Goal: Task Accomplishment & Management: Manage account settings

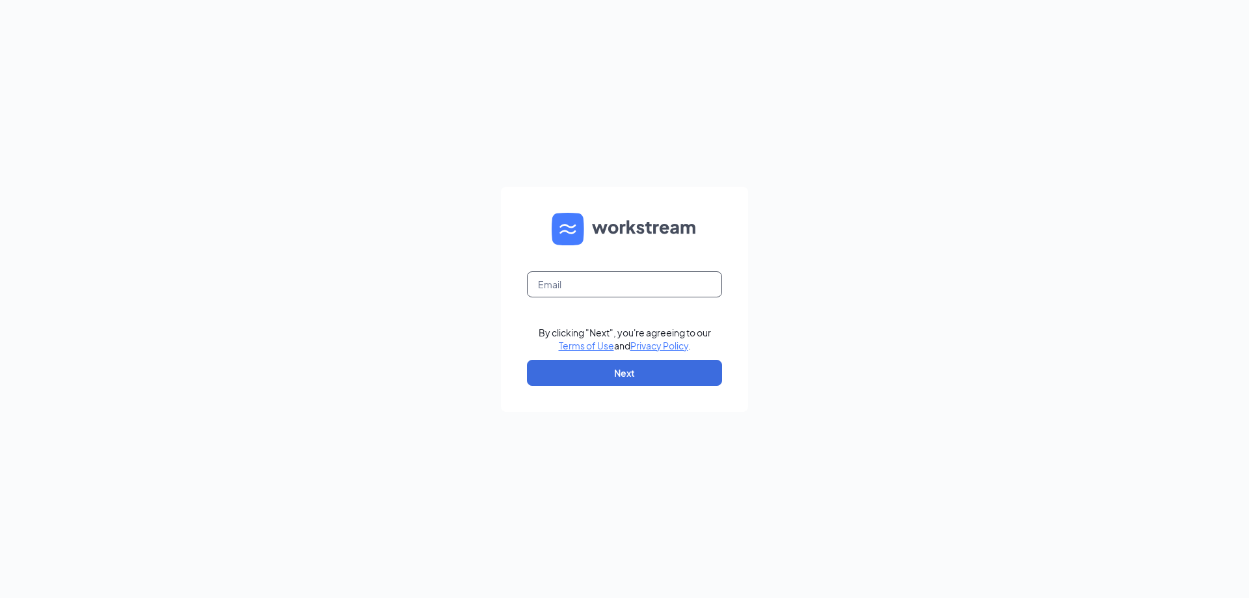
click at [618, 292] on input "text" at bounding box center [624, 284] width 195 height 26
type input "culversofmukwonago@outlook.com"
click at [627, 365] on button "Next" at bounding box center [624, 373] width 195 height 26
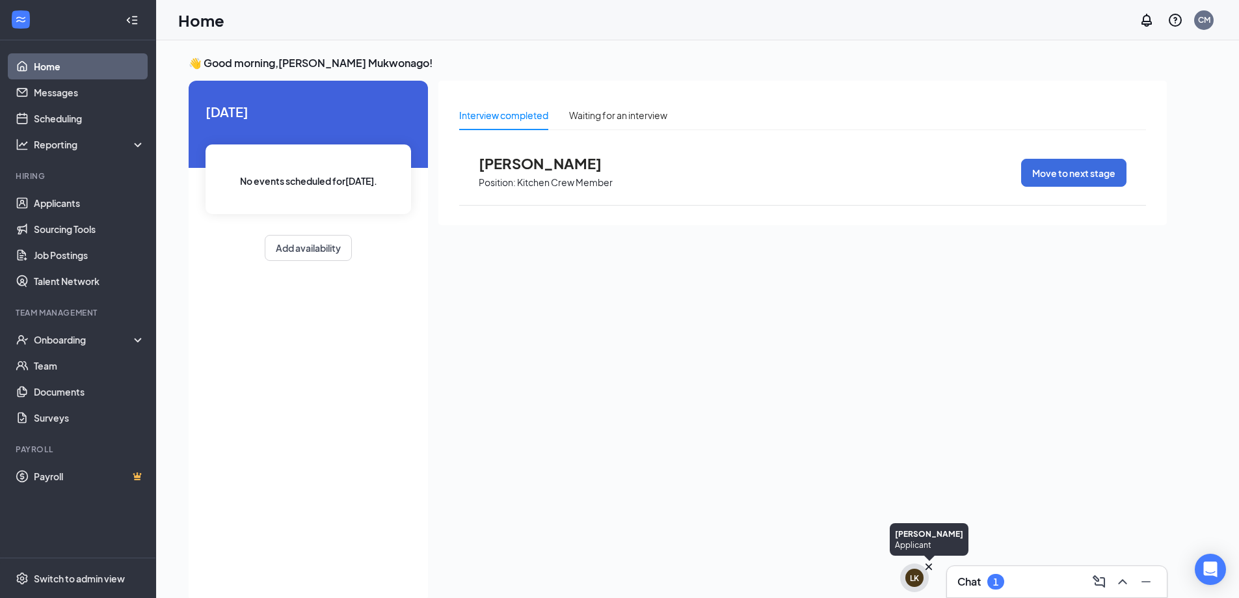
click at [928, 569] on icon "Cross" at bounding box center [929, 566] width 7 height 7
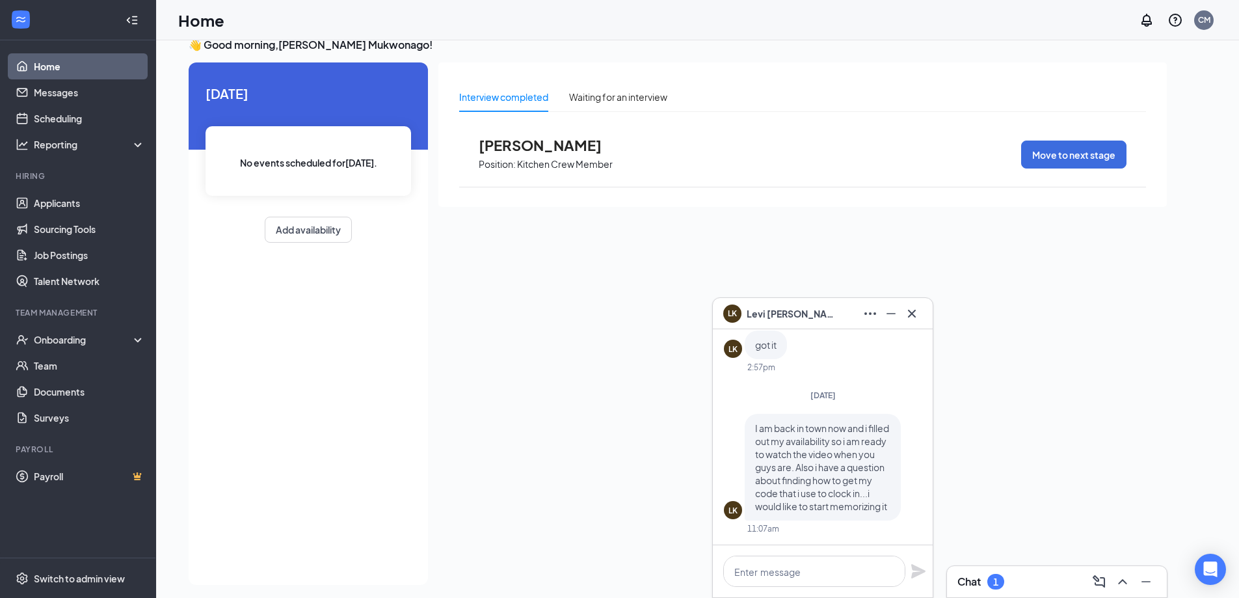
scroll to position [27, 0]
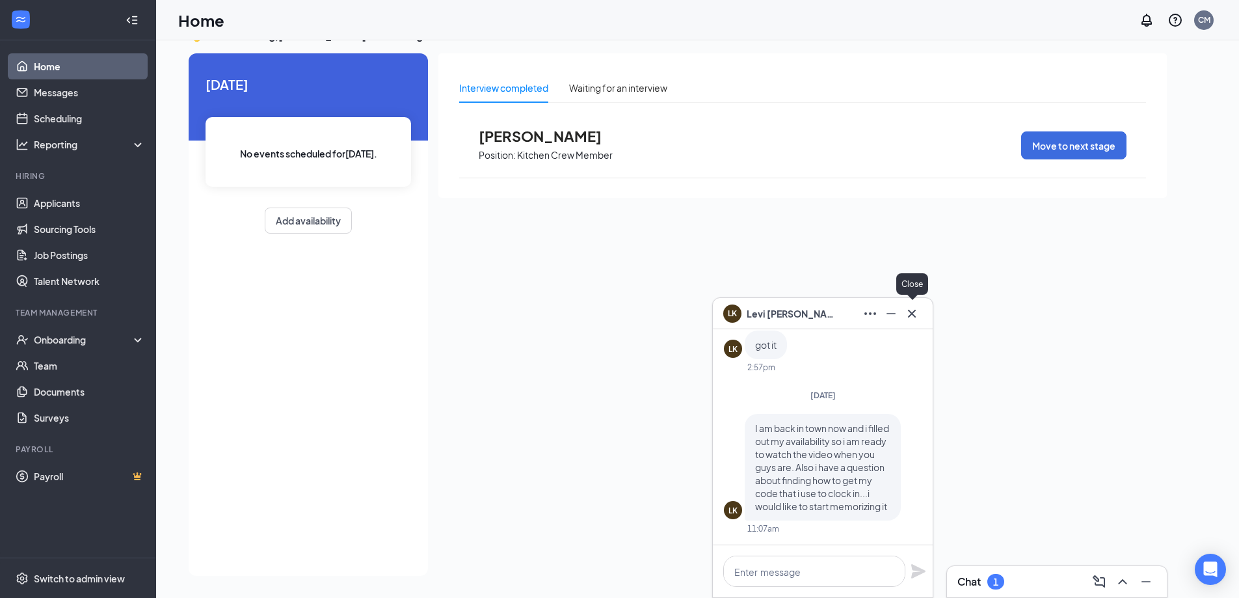
click at [906, 312] on icon "Cross" at bounding box center [912, 314] width 16 height 16
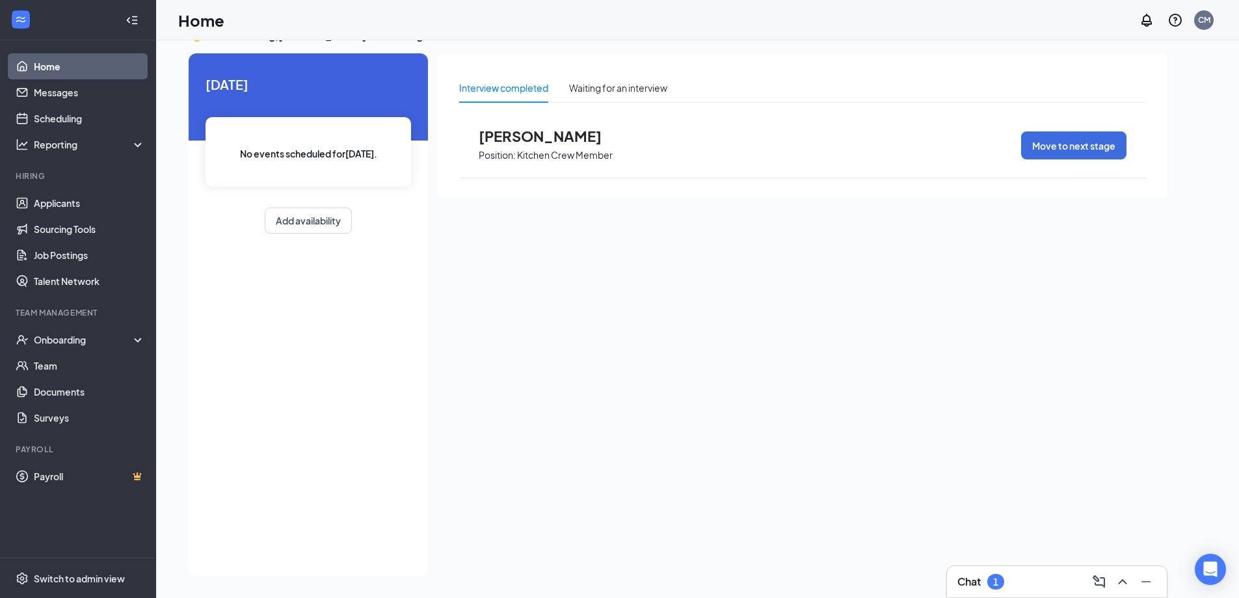
click at [990, 586] on div "1" at bounding box center [996, 582] width 17 height 16
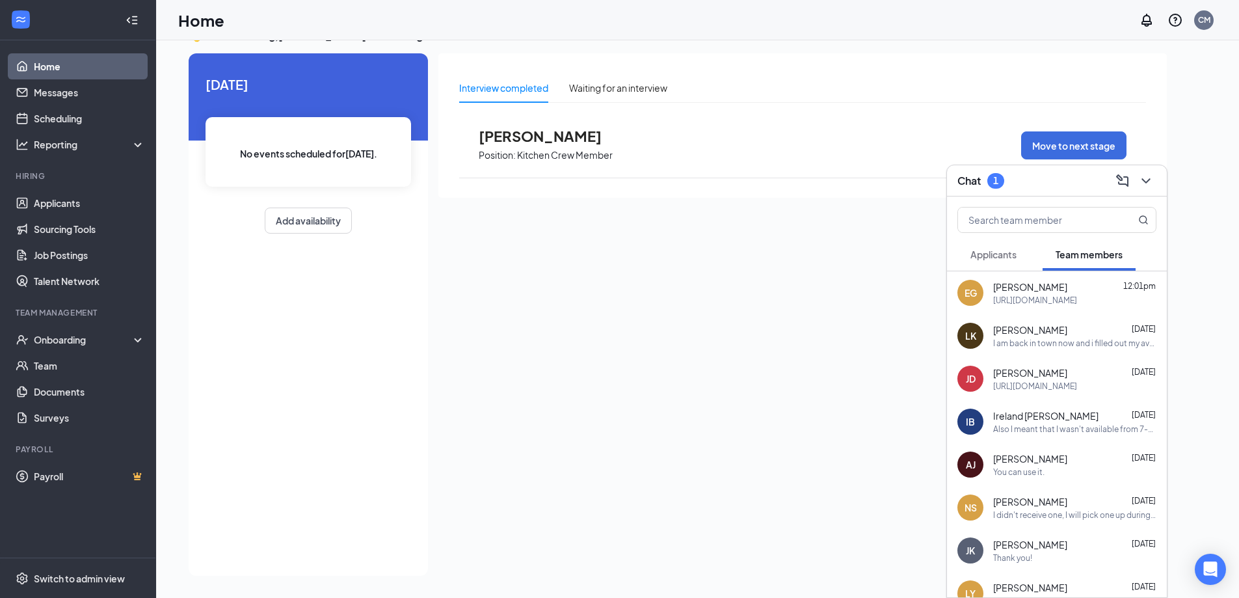
click at [999, 253] on span "Applicants" at bounding box center [994, 255] width 46 height 12
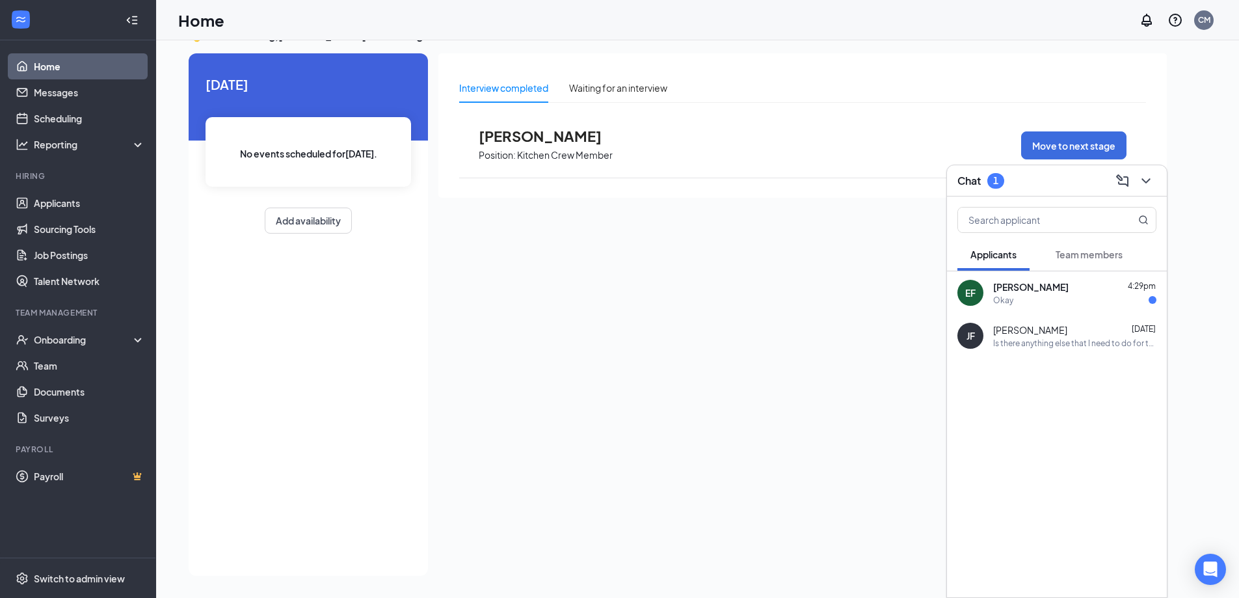
click at [1077, 293] on div "[PERSON_NAME] 4:29pm" at bounding box center [1074, 286] width 163 height 13
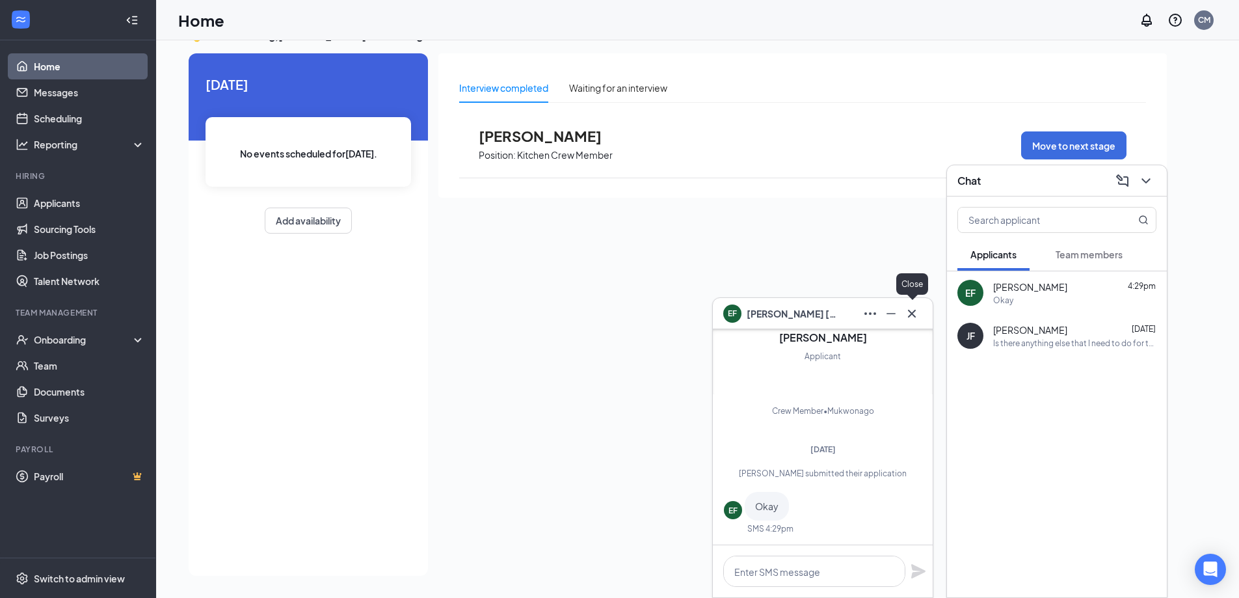
click at [919, 320] on icon "Cross" at bounding box center [912, 314] width 16 height 16
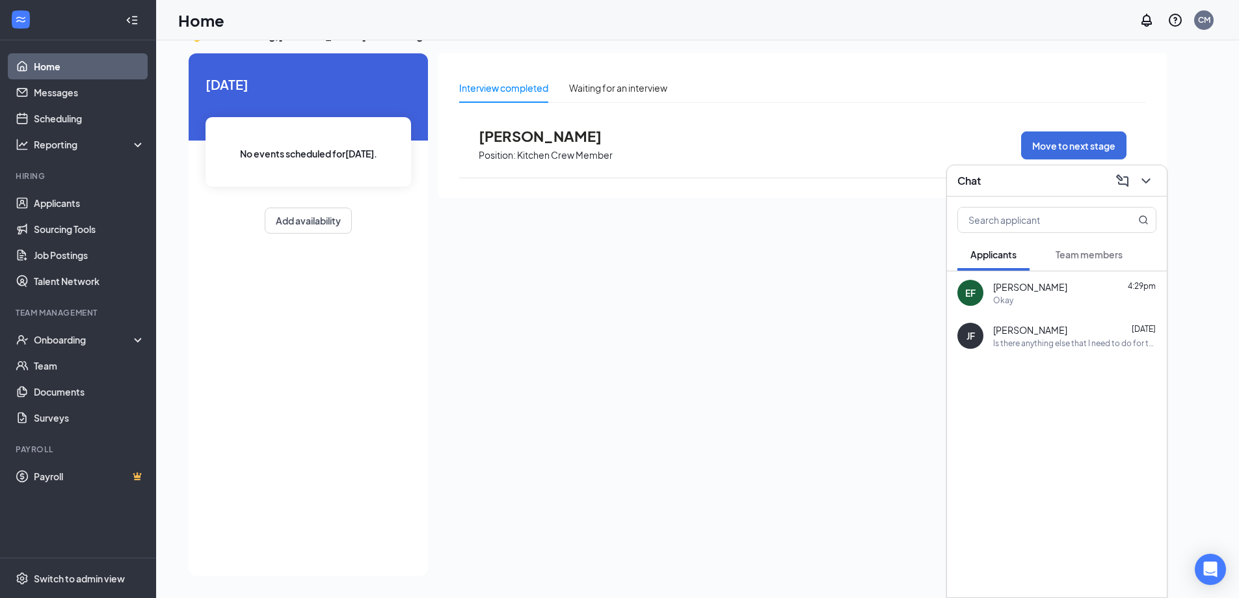
click at [1024, 177] on div "Chat" at bounding box center [1057, 180] width 199 height 20
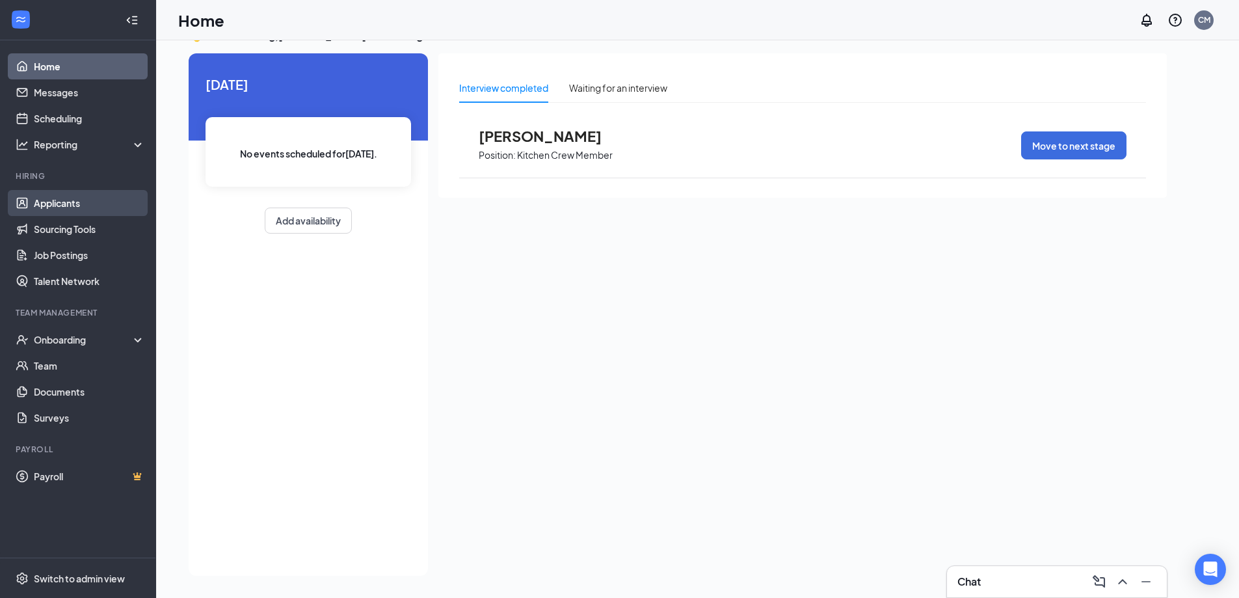
click at [105, 198] on link "Applicants" at bounding box center [89, 203] width 111 height 26
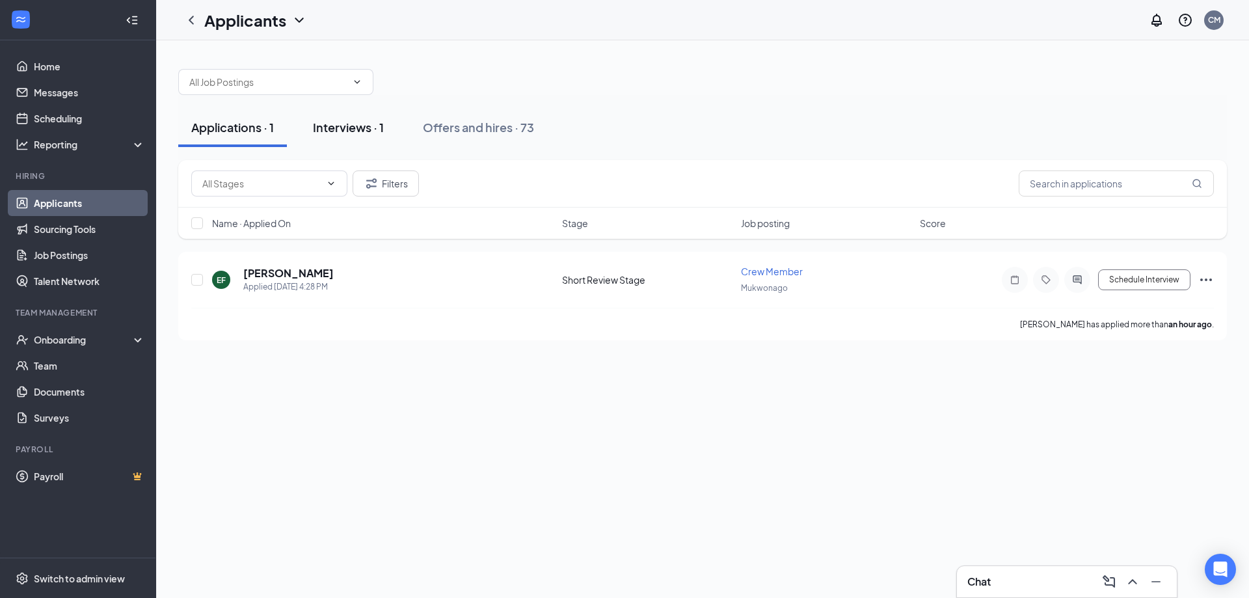
click at [372, 139] on button "Interviews · 1" at bounding box center [348, 127] width 97 height 39
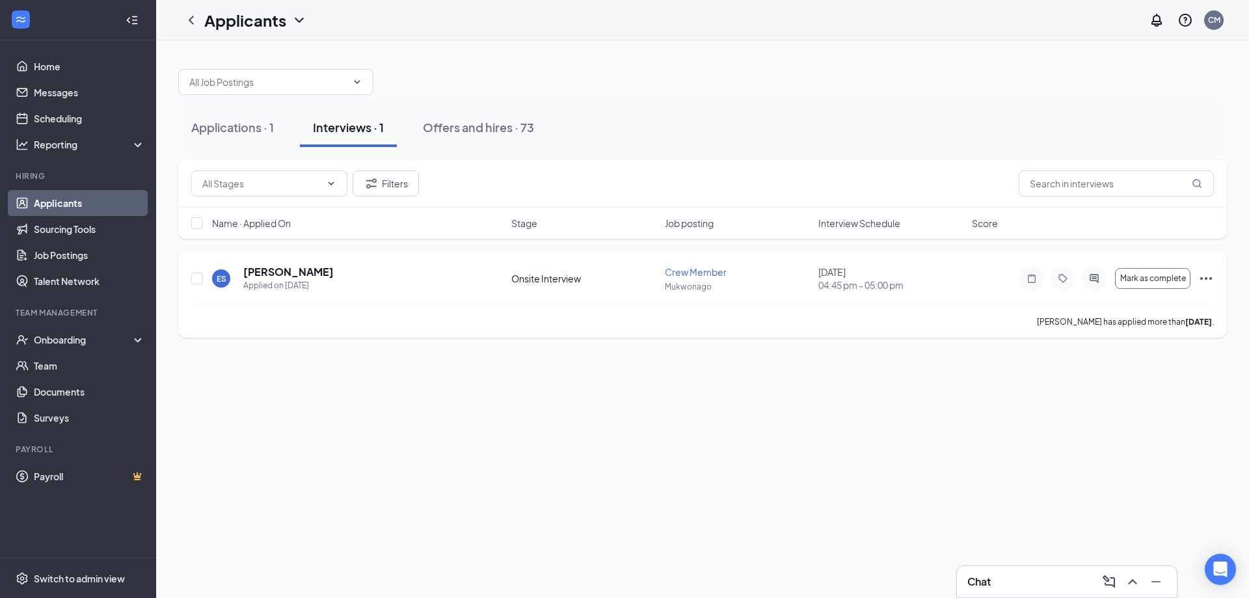
click at [308, 271] on h5 "[PERSON_NAME]" at bounding box center [288, 272] width 90 height 14
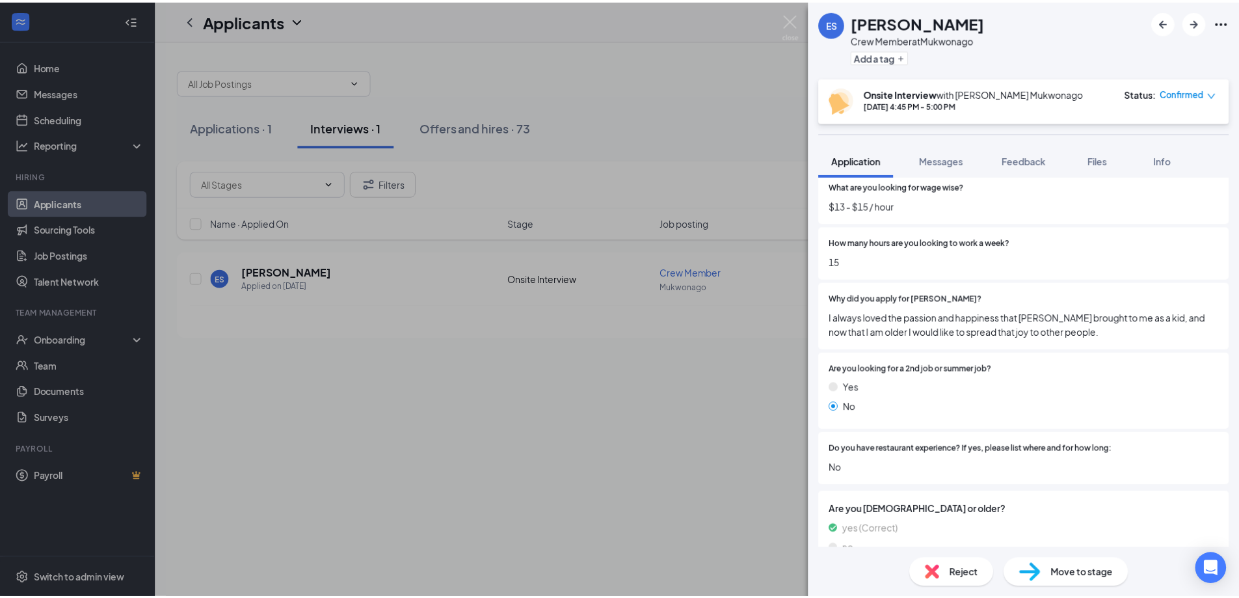
scroll to position [612, 0]
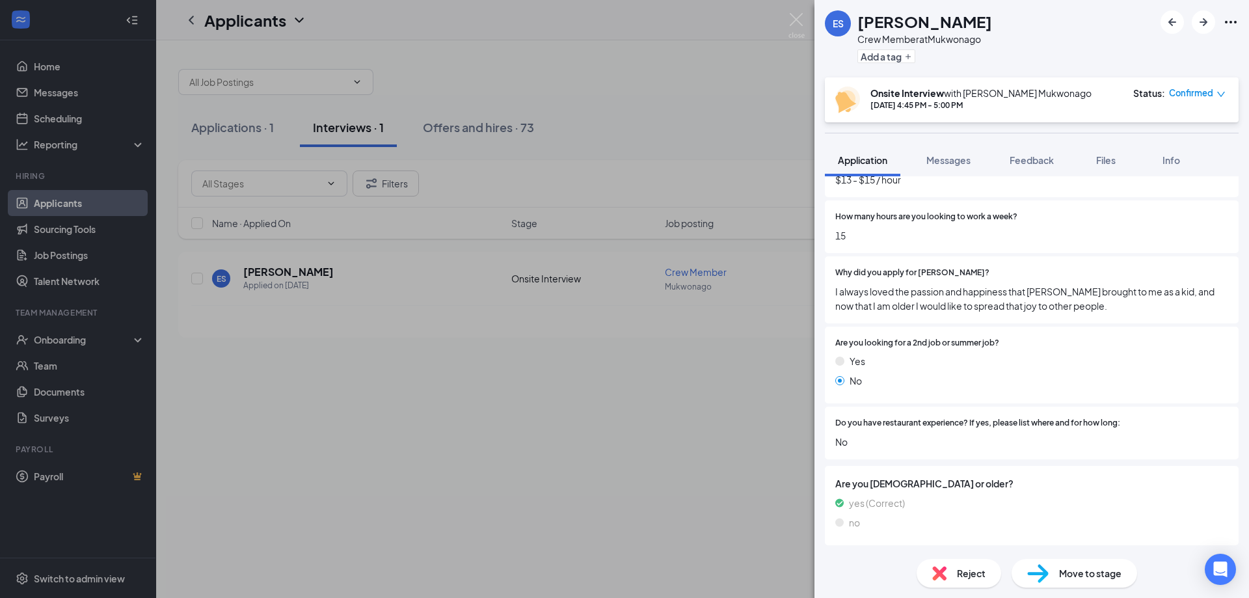
click at [535, 381] on div "ES [PERSON_NAME] Crew Member at Mukwonago Add a tag Onsite Interview with [PERS…" at bounding box center [624, 299] width 1249 height 598
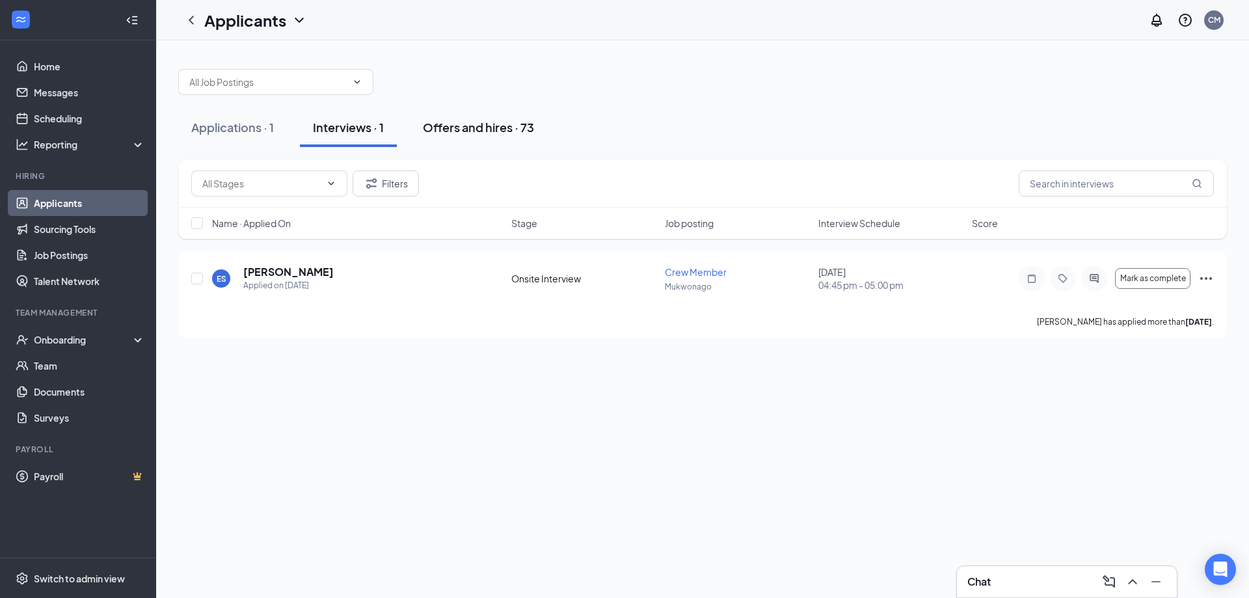
click at [493, 126] on div "Offers and hires · 73" at bounding box center [478, 127] width 111 height 16
